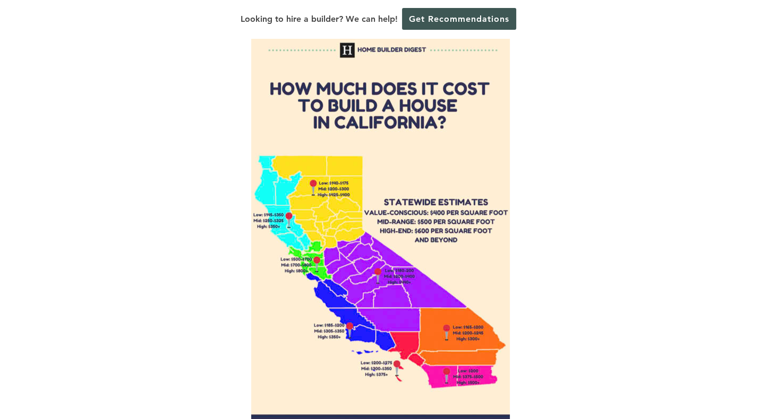
scroll to position [729, 0]
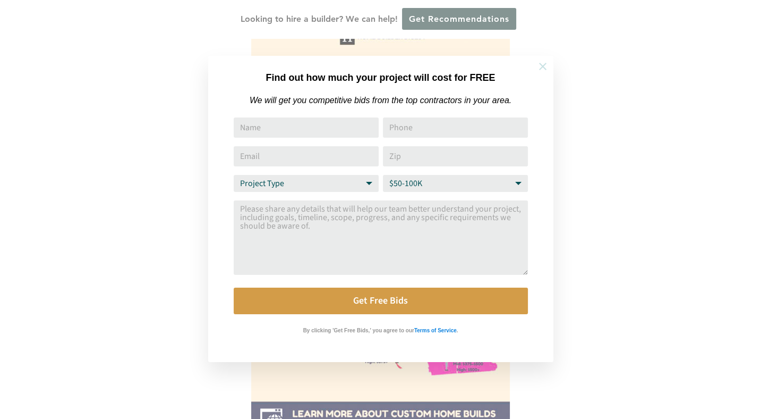
click at [542, 63] on icon at bounding box center [543, 67] width 12 height 12
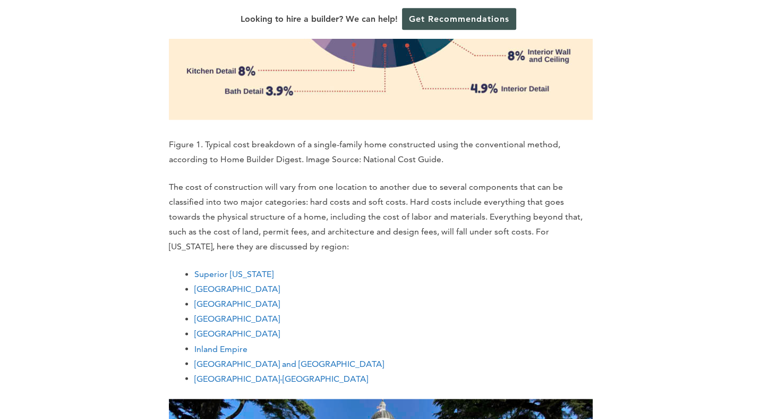
scroll to position [1683, 0]
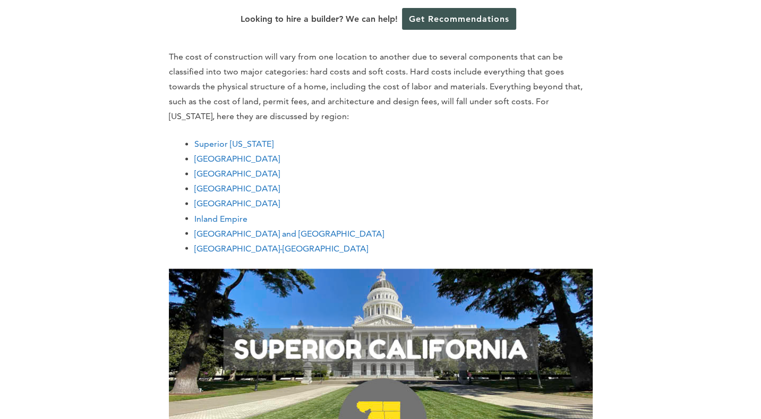
click at [240, 249] on link "[GEOGRAPHIC_DATA]-[GEOGRAPHIC_DATA]" at bounding box center [281, 248] width 174 height 10
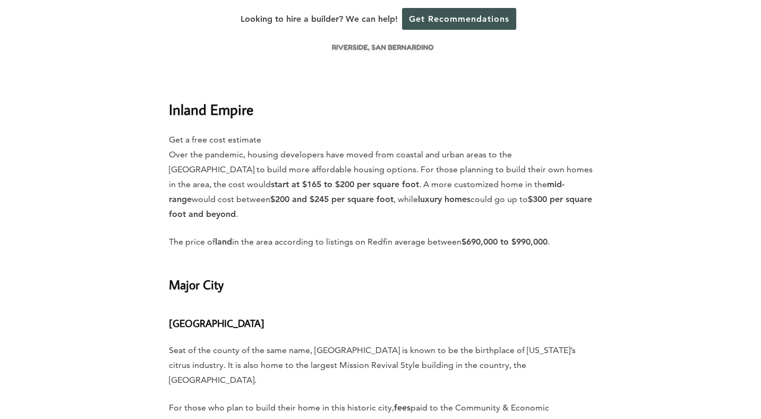
scroll to position [8318, 0]
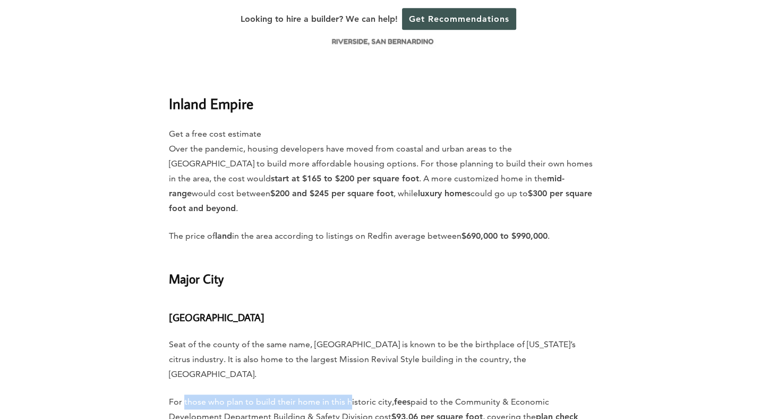
drag, startPoint x: 183, startPoint y: 216, endPoint x: 347, endPoint y: 216, distance: 164.7
click at [347, 394] on p "For those who plan to build their home in this historic city, fees paid to the …" at bounding box center [381, 424] width 424 height 60
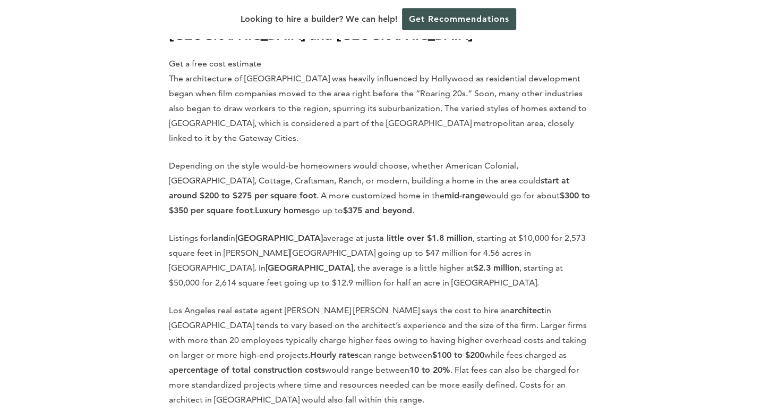
scroll to position [8879, 0]
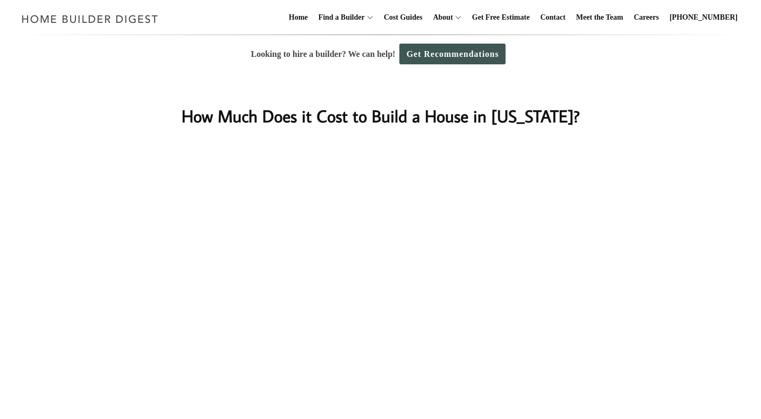
scroll to position [1683, 0]
